Goal: Find specific page/section: Find specific page/section

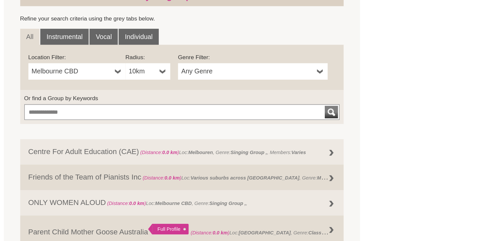
scroll to position [179, 0]
click at [146, 103] on link "Melbourne CBD" at bounding box center [117, 103] width 78 height 13
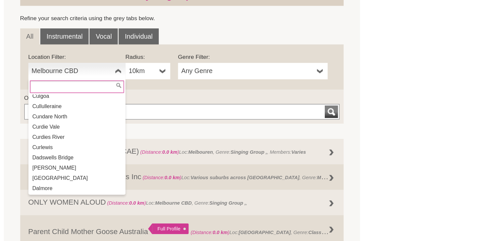
scroll to position [3425, 0]
click at [105, 211] on li "Dandenong" at bounding box center [117, 215] width 77 height 8
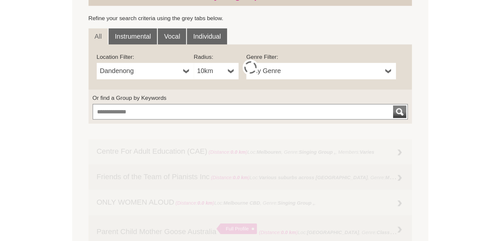
click at [184, 105] on b at bounding box center [185, 103] width 5 height 13
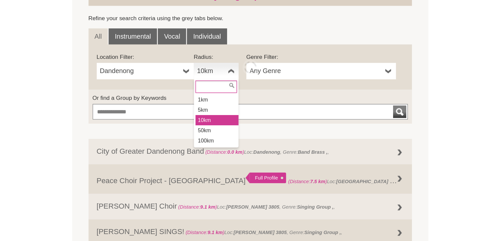
click at [181, 157] on li "100km" at bounding box center [174, 160] width 35 height 8
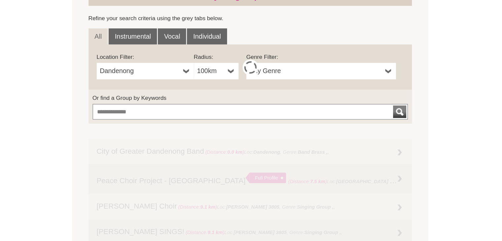
click at [186, 104] on b at bounding box center [185, 103] width 5 height 13
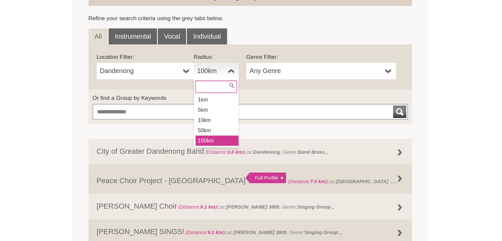
click at [171, 144] on li "10km" at bounding box center [174, 143] width 35 height 8
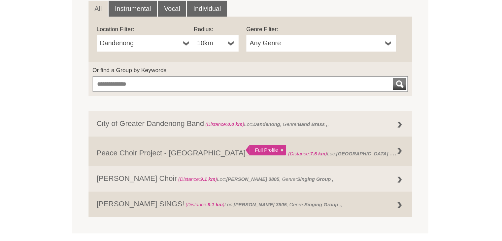
scroll to position [201, 0]
click at [310, 80] on link "Any Genre" at bounding box center [258, 81] width 120 height 13
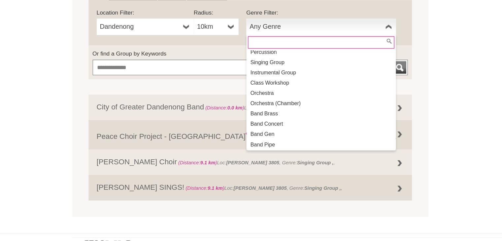
scroll to position [0, 0]
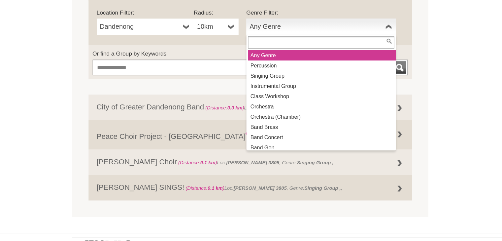
click at [339, 90] on section "FIND A GROUP Search the CMVic database for music groups (singing groups, choirs…" at bounding box center [201, 71] width 287 height 299
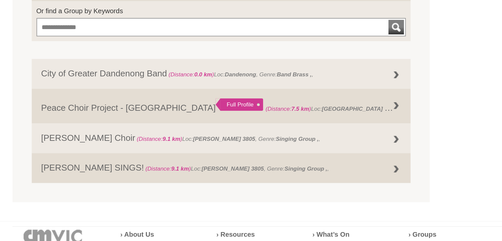
scroll to position [233, 0]
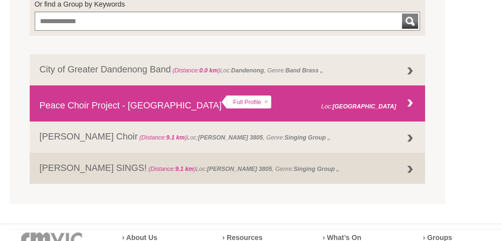
click at [323, 136] on div at bounding box center [321, 136] width 13 height 13
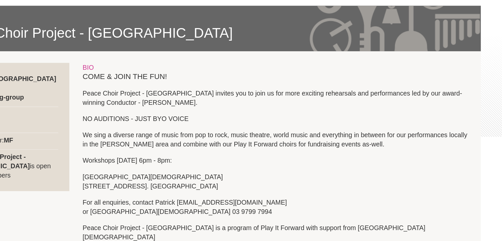
scroll to position [97, 0]
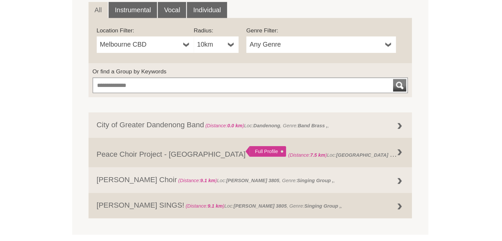
scroll to position [211, 0]
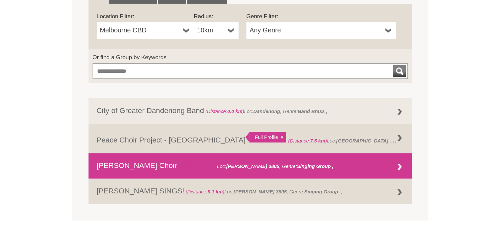
click at [321, 179] on div at bounding box center [321, 181] width 13 height 13
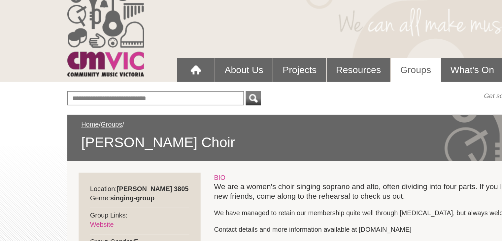
scroll to position [7, 0]
